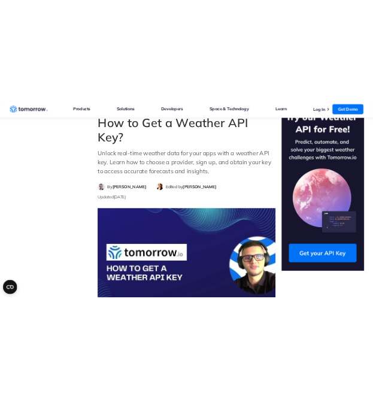
scroll to position [39, 0]
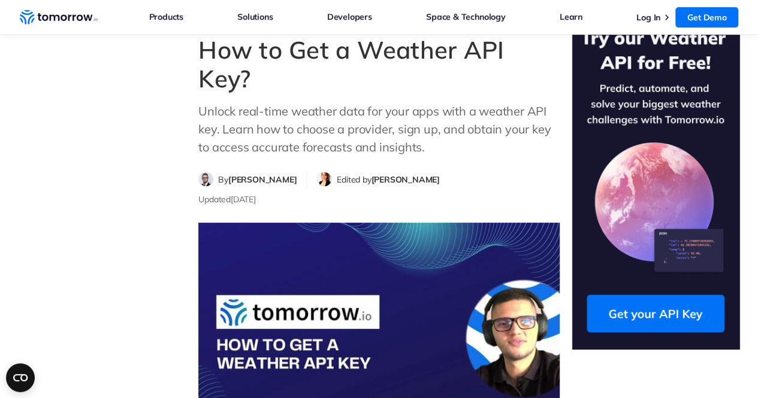
click at [662, 308] on img at bounding box center [655, 182] width 168 height 336
